Goal: Transaction & Acquisition: Download file/media

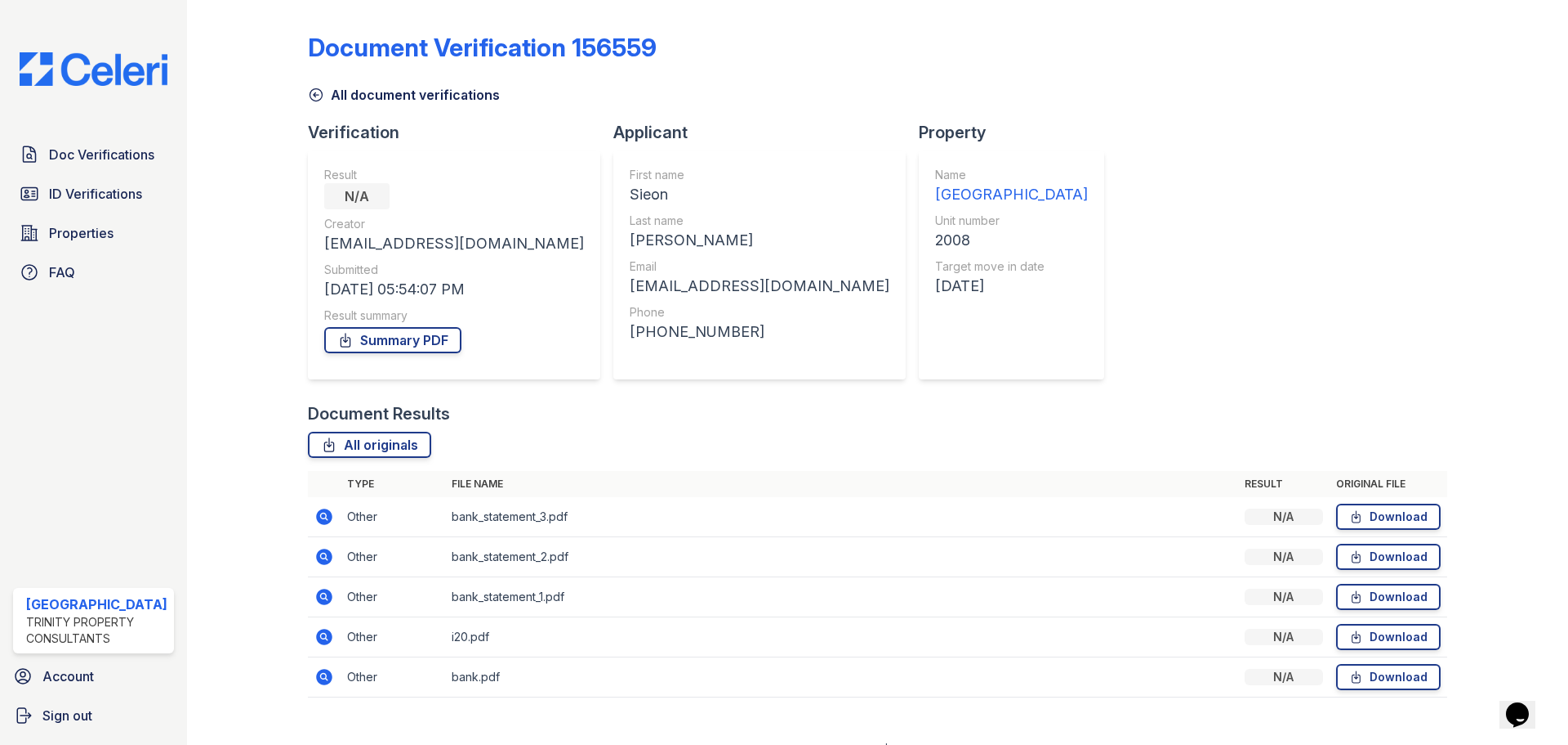
scroll to position [25, 0]
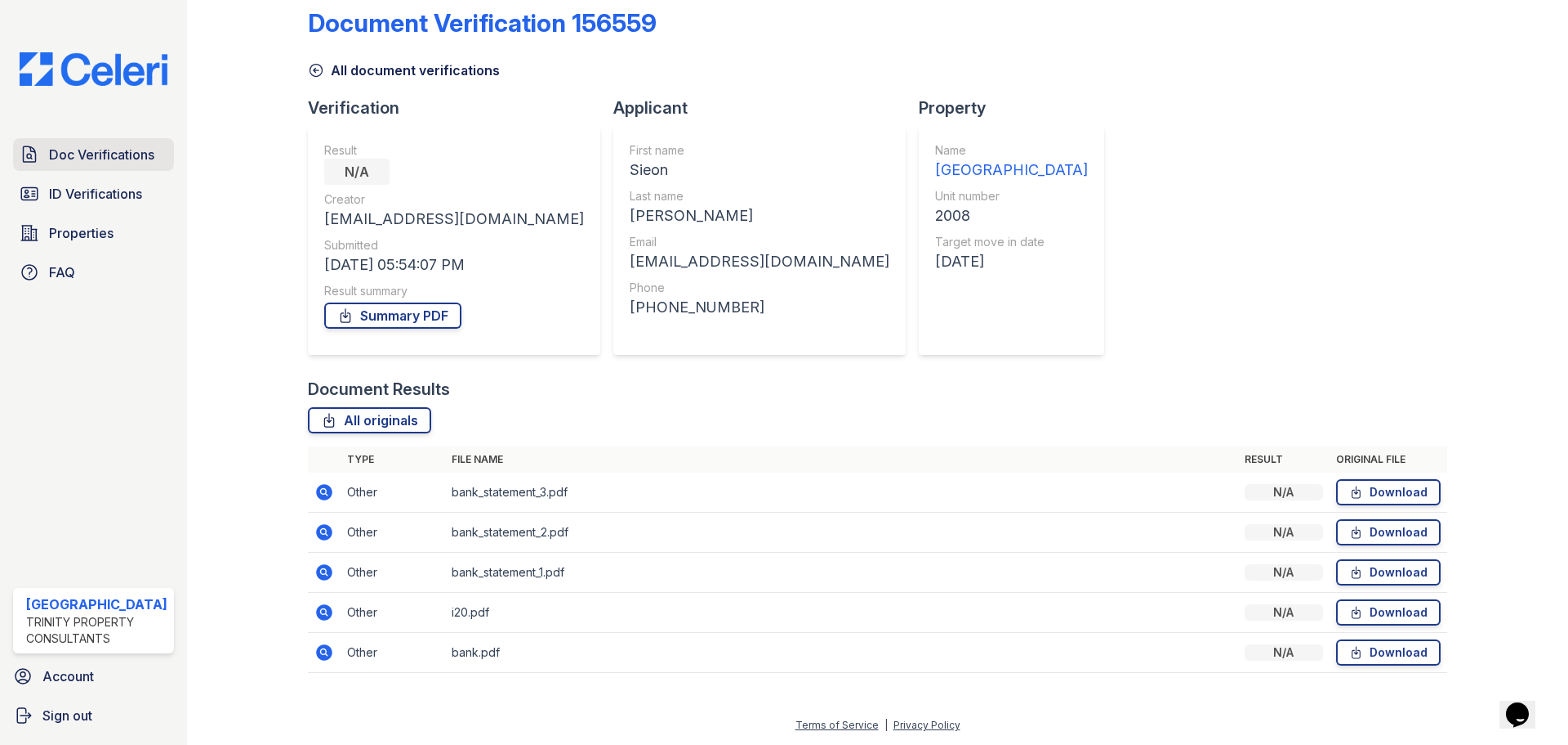
click at [99, 149] on span "Doc Verifications" at bounding box center [102, 154] width 105 height 20
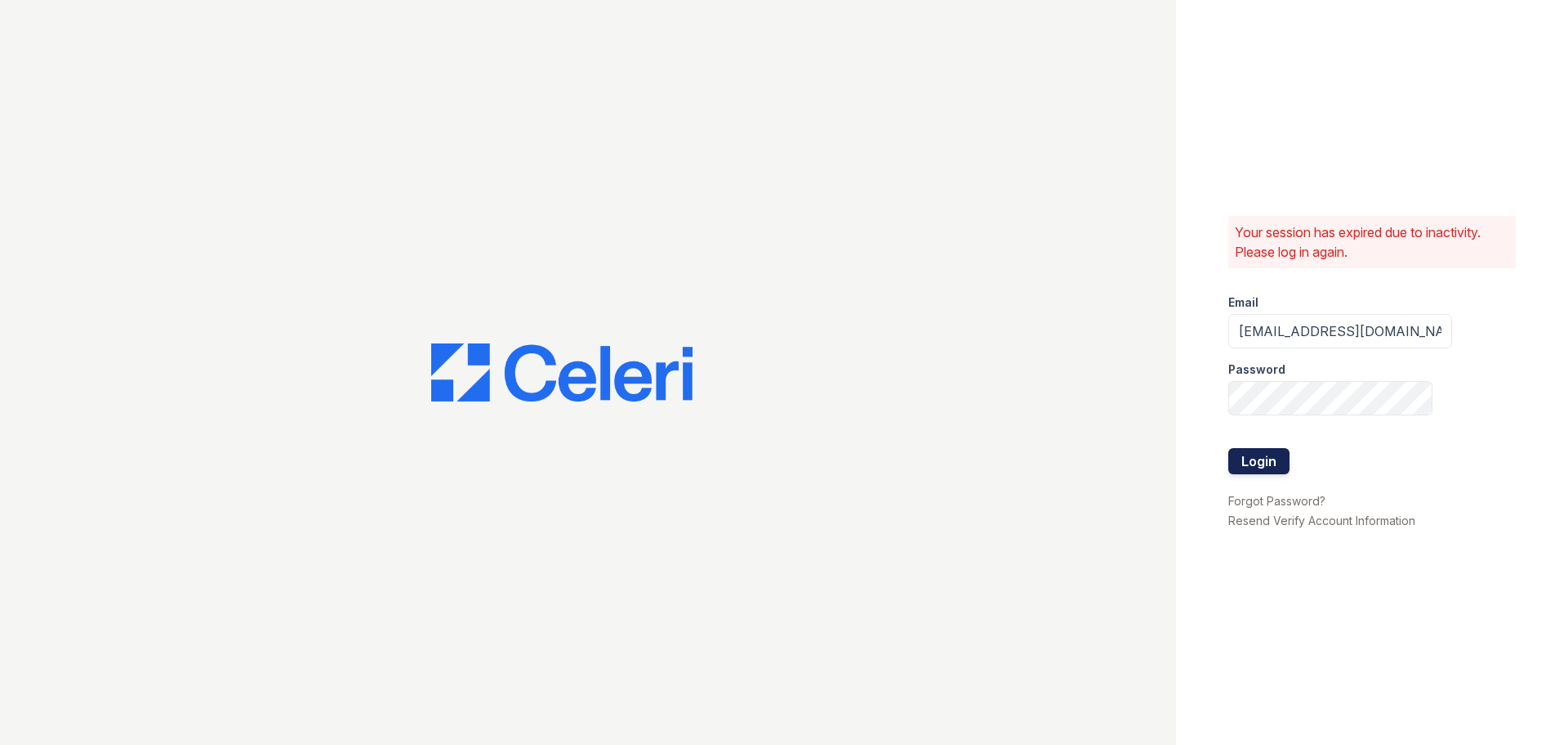
click at [1260, 460] on button "Login" at bounding box center [1259, 461] width 62 height 27
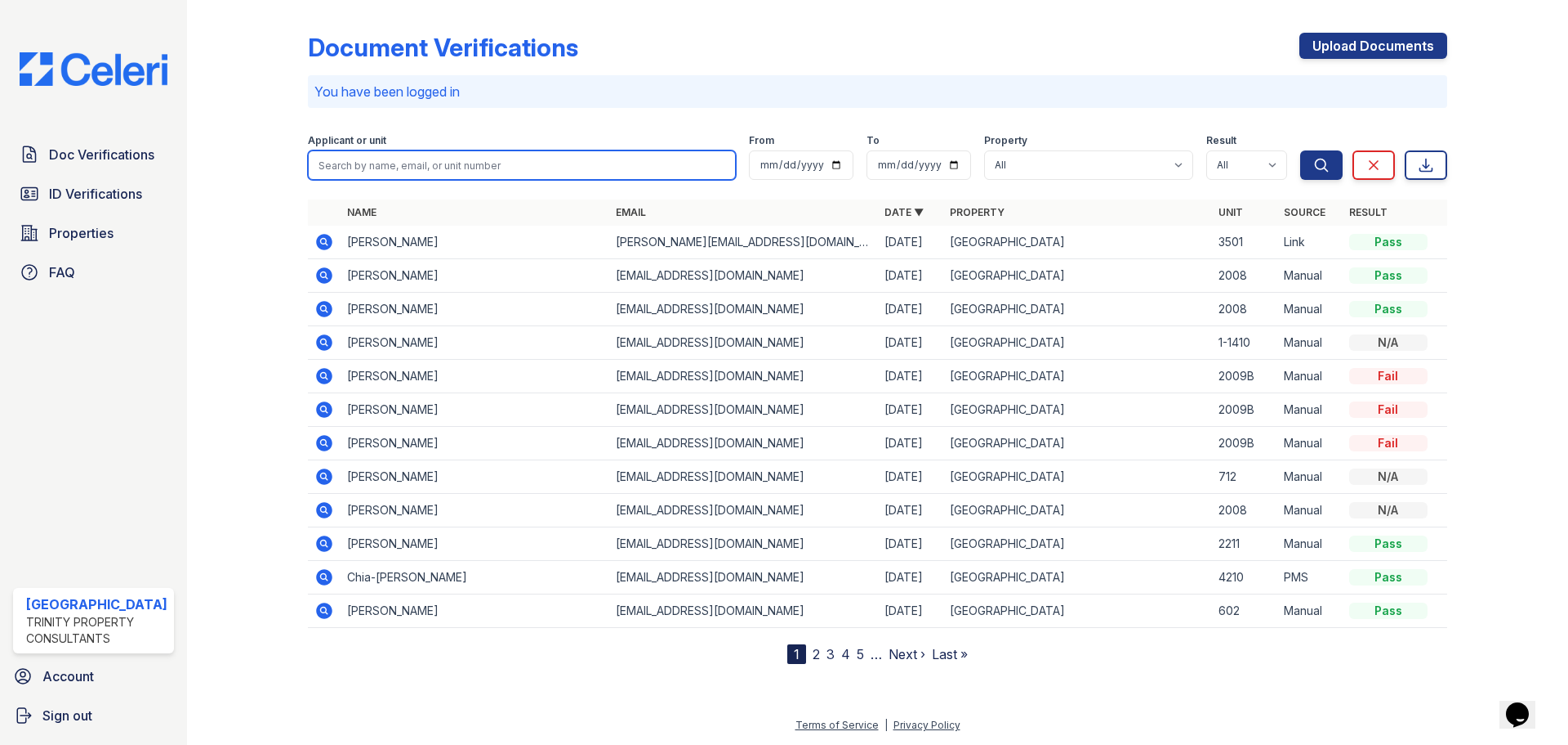
click at [404, 169] on input "search" at bounding box center [521, 164] width 428 height 29
type input "m"
type input ",ason"
click at [1300, 150] on button "Search" at bounding box center [1321, 164] width 43 height 29
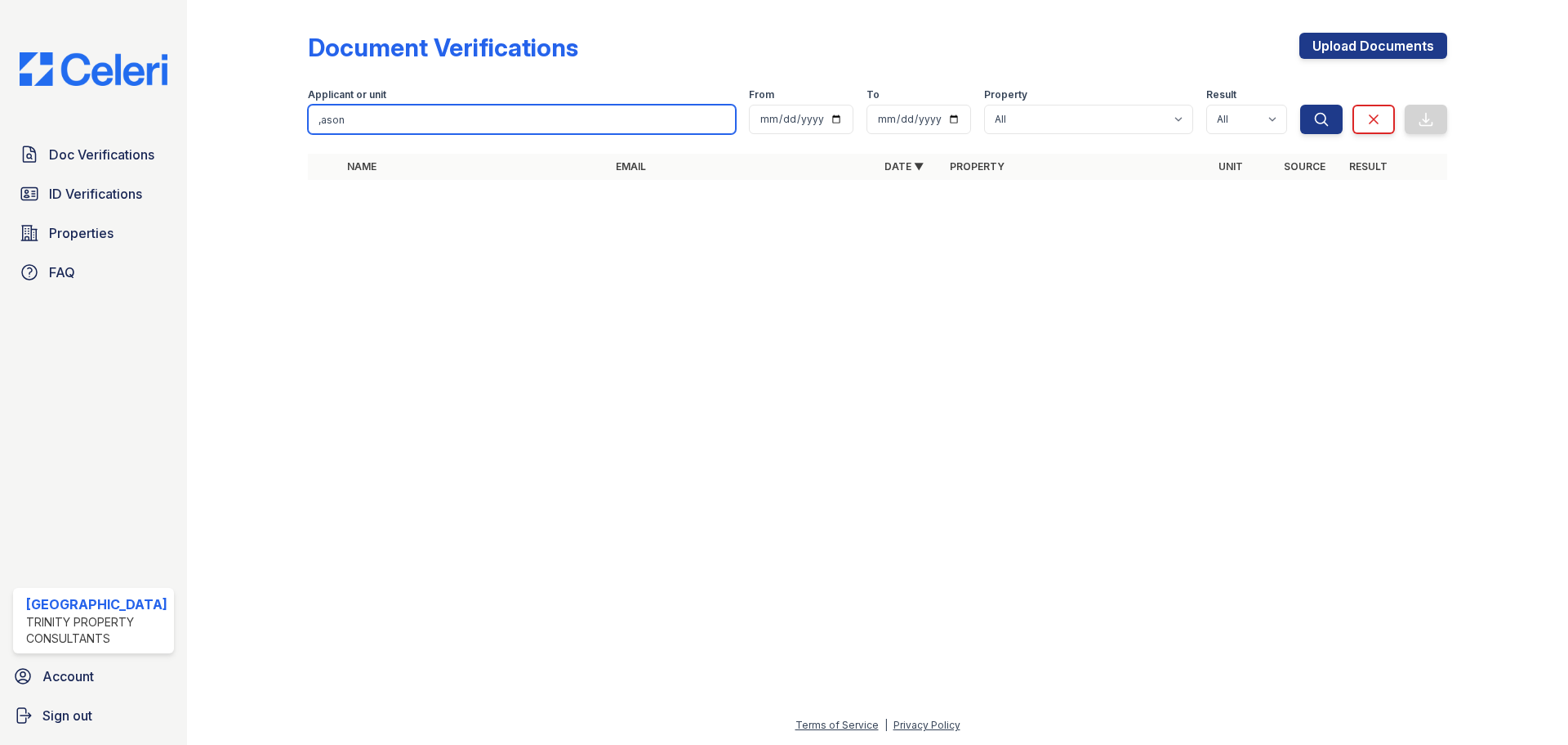
click at [559, 131] on input ",ason" at bounding box center [521, 119] width 428 height 29
type input ","
type input "mason"
click at [1300, 105] on button "Search" at bounding box center [1321, 119] width 43 height 29
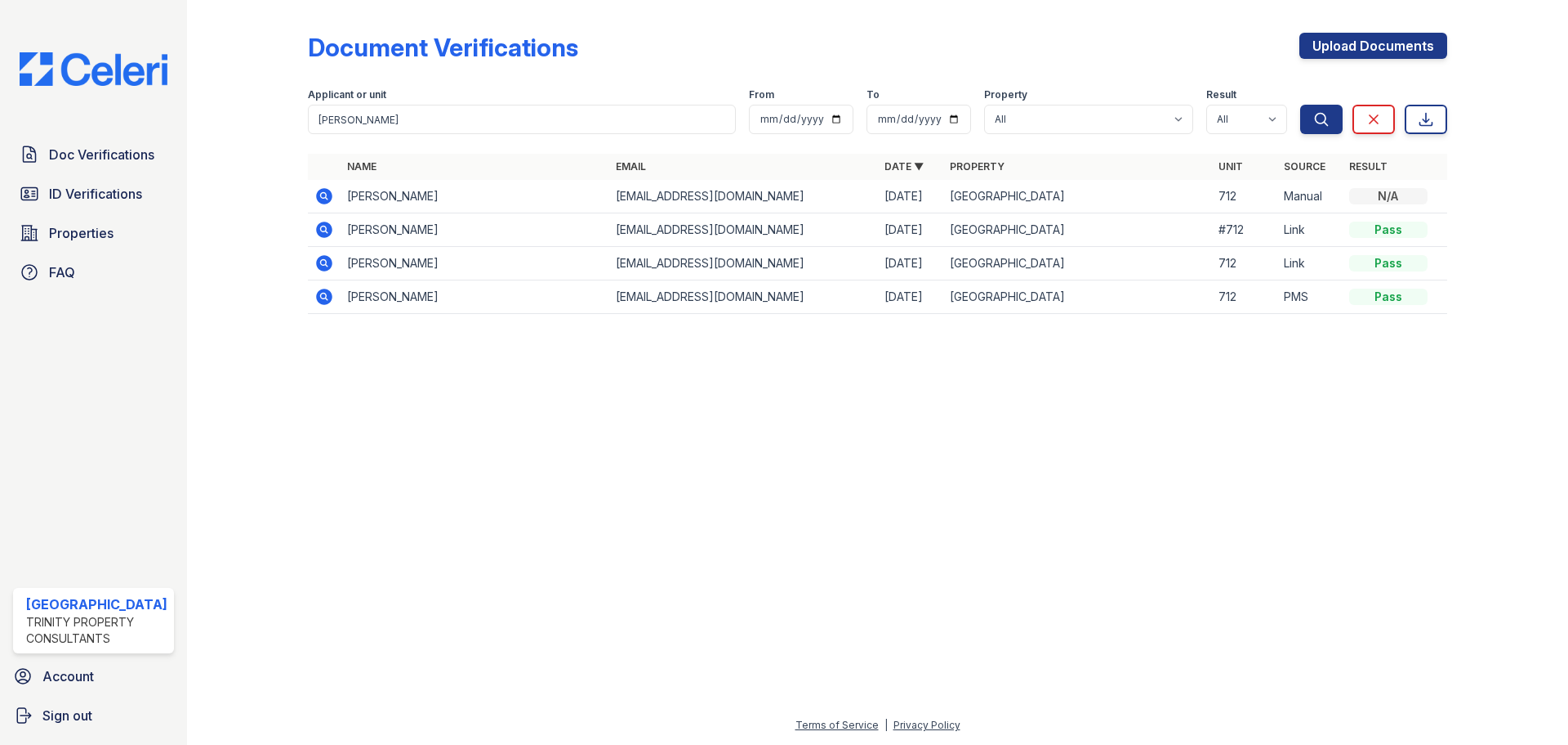
click at [326, 296] on icon at bounding box center [324, 296] width 16 height 16
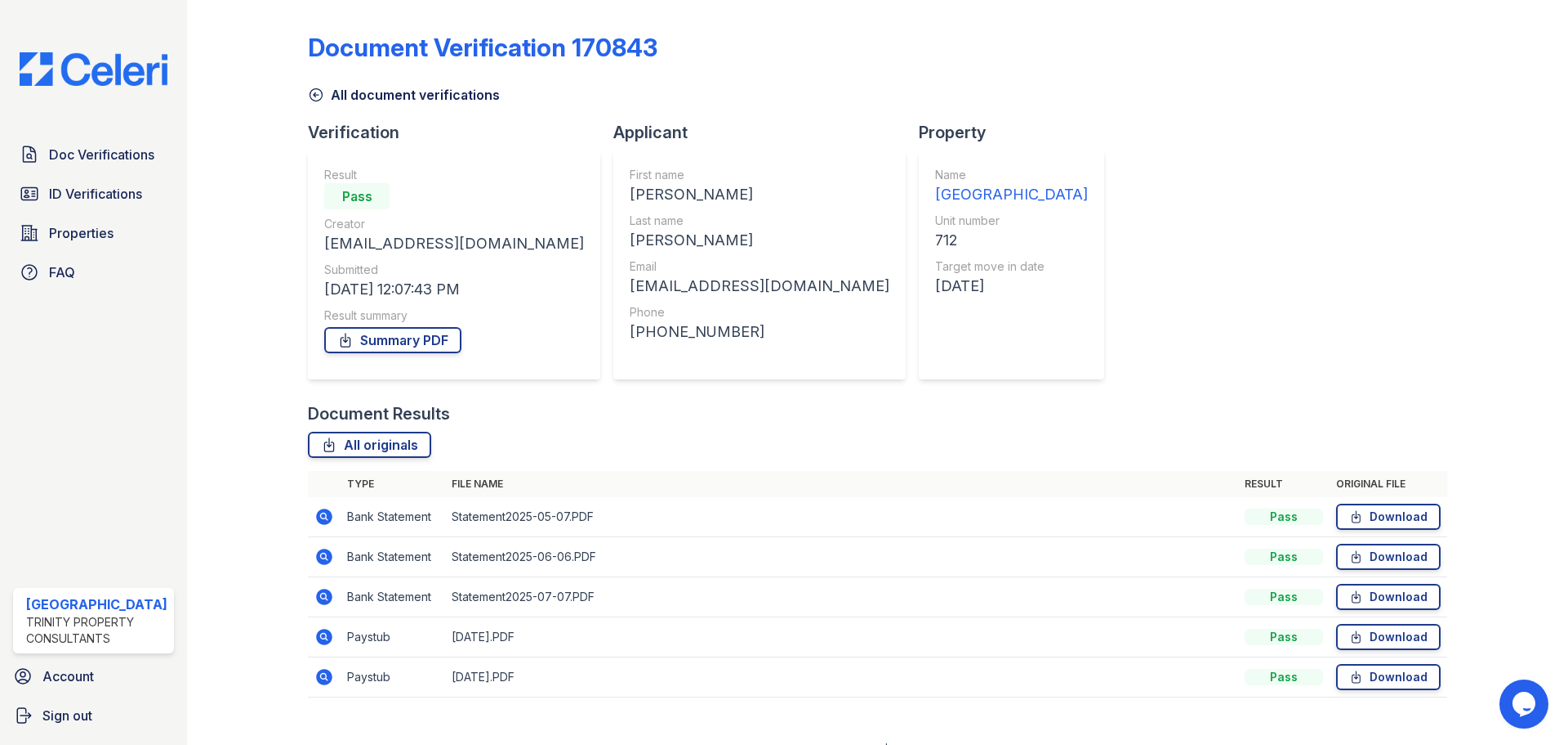
scroll to position [25, 0]
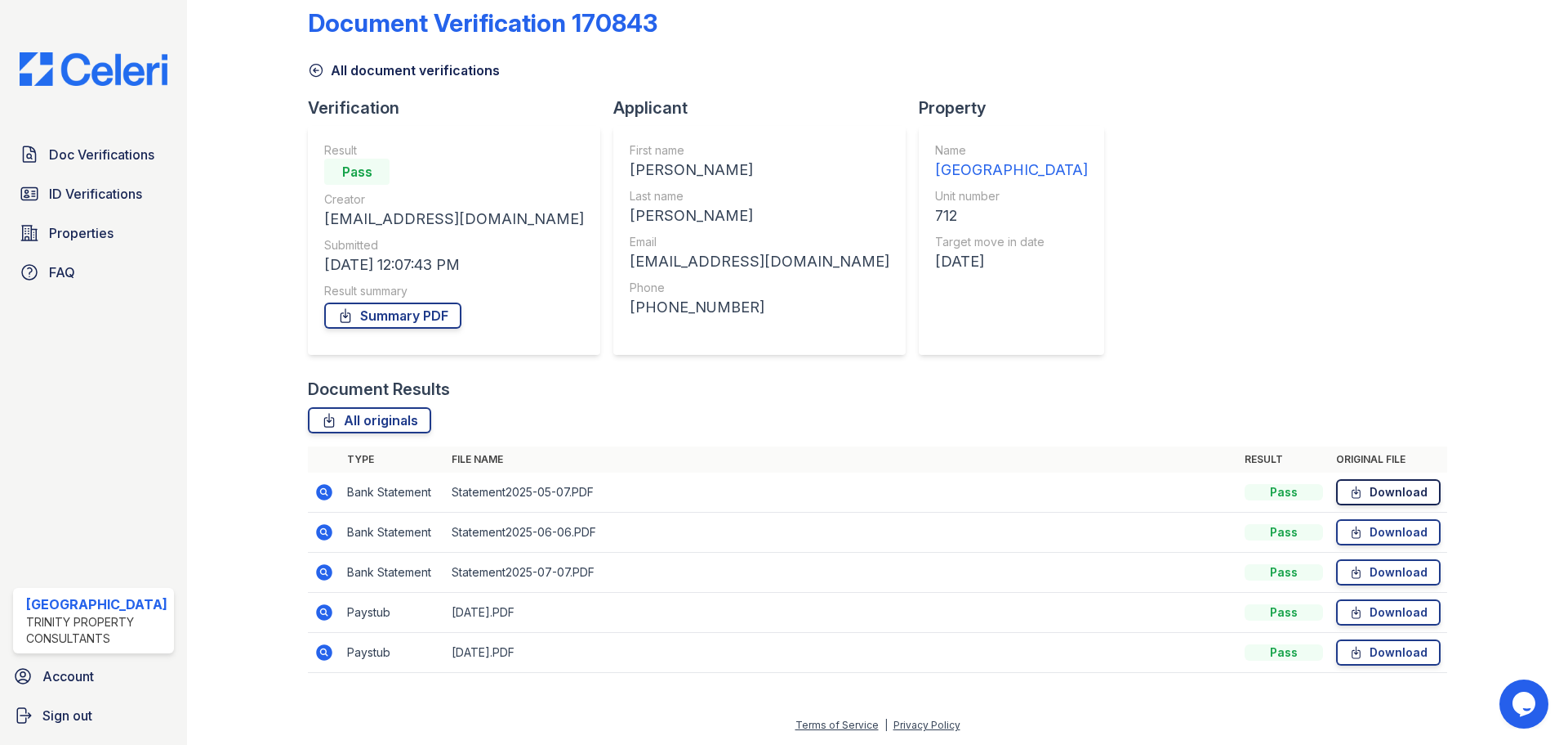
click at [1394, 491] on link "Download" at bounding box center [1389, 492] width 104 height 27
click at [1363, 521] on link "Download" at bounding box center [1389, 532] width 104 height 27
click at [1359, 570] on link "Download" at bounding box center [1389, 572] width 104 height 27
click at [383, 304] on link "Summary PDF" at bounding box center [392, 315] width 137 height 27
click at [1370, 608] on link "Download" at bounding box center [1389, 612] width 104 height 27
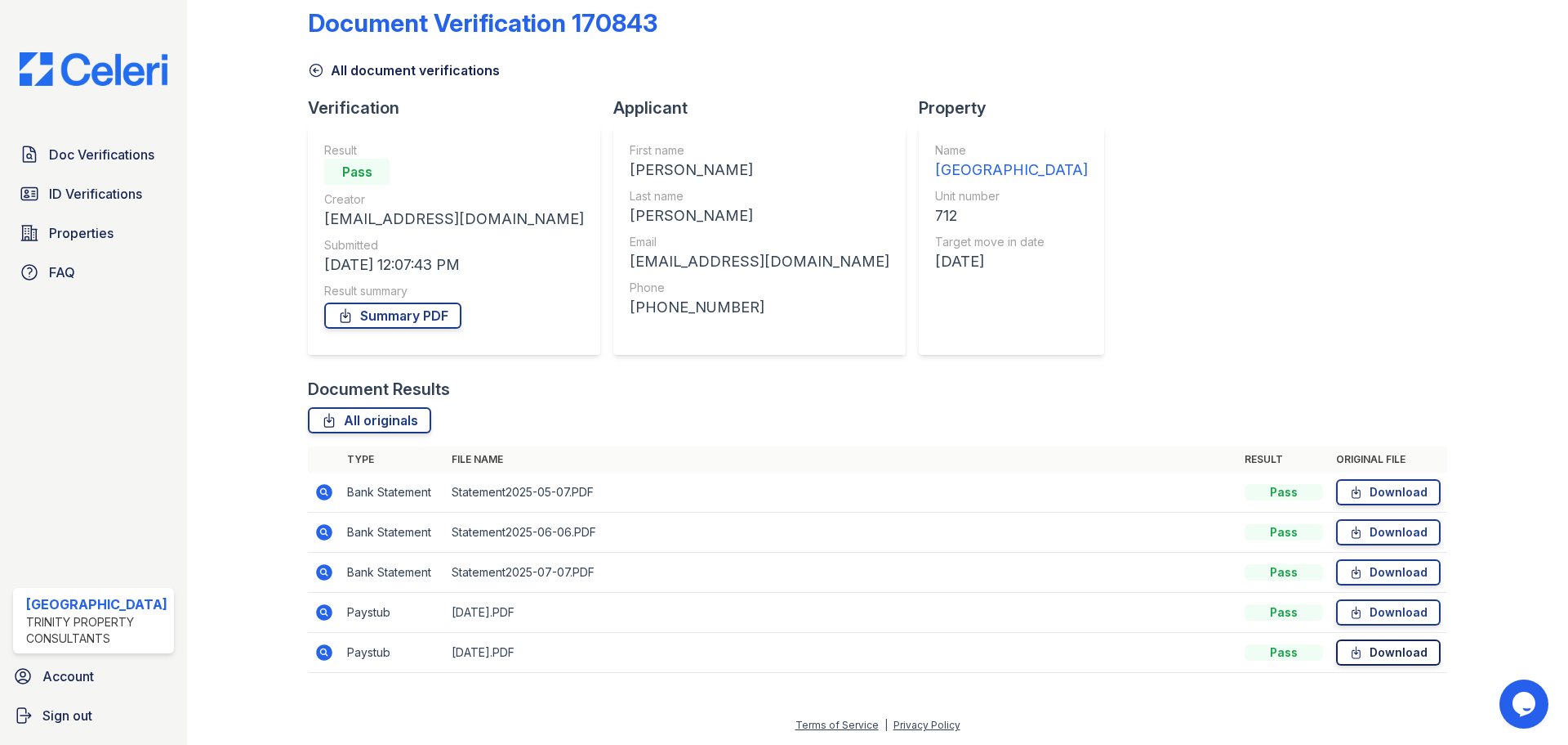
click at [1381, 655] on link "Download" at bounding box center [1389, 653] width 104 height 27
